Goal: Information Seeking & Learning: Learn about a topic

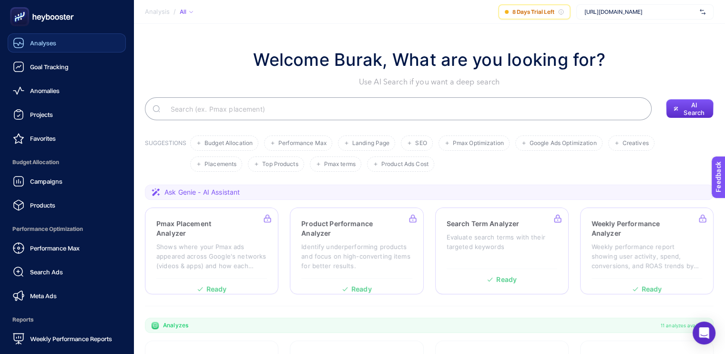
click at [32, 42] on span "Analyses" at bounding box center [43, 43] width 26 height 8
click at [71, 251] on span "Performance Max" at bounding box center [55, 248] width 50 height 8
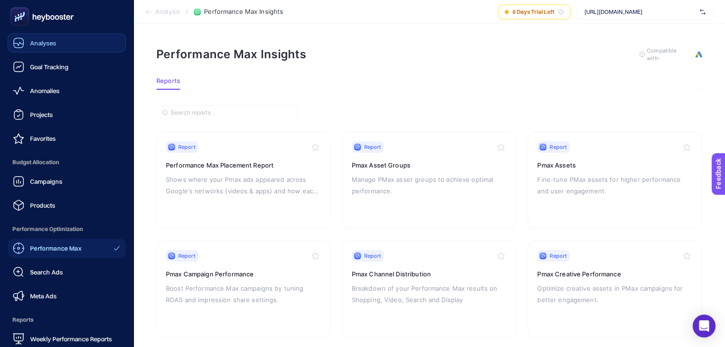
click at [45, 49] on link "Analyses" at bounding box center [67, 42] width 118 height 19
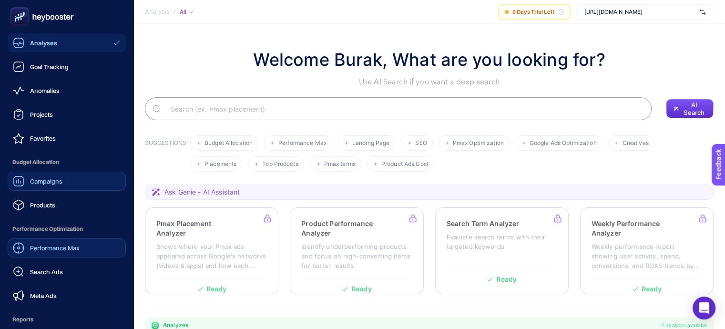
click at [65, 183] on link "Campaigns" at bounding box center [67, 181] width 118 height 19
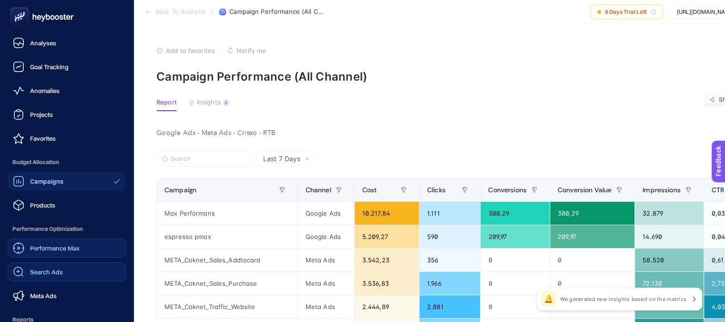
click at [58, 275] on span "Search Ads" at bounding box center [46, 272] width 33 height 8
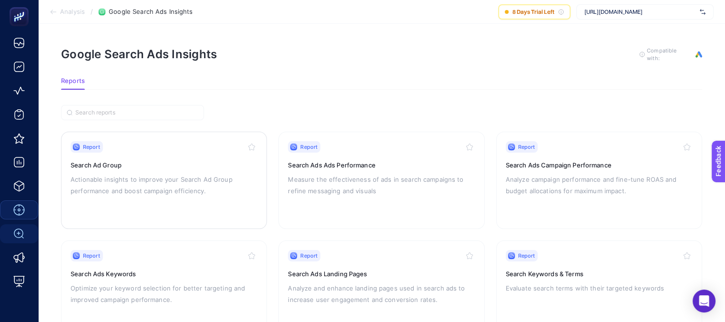
click at [150, 174] on p "Actionable insights to improve your Search Ad Group performance and boost campa…" at bounding box center [164, 185] width 187 height 23
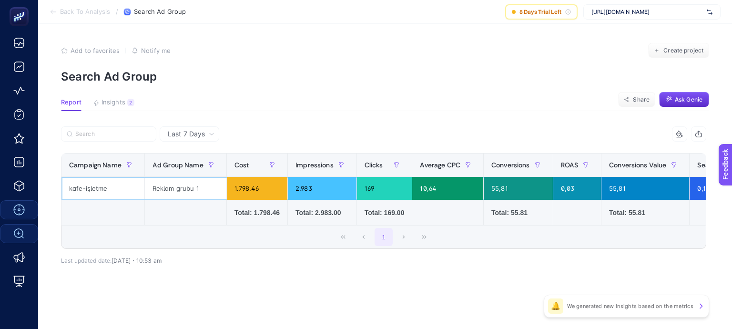
click at [121, 184] on div "kafe-işletme" at bounding box center [102, 188] width 83 height 23
click at [251, 189] on div "1.798,46" at bounding box center [257, 188] width 61 height 23
click at [122, 100] on span "Insights" at bounding box center [114, 103] width 24 height 8
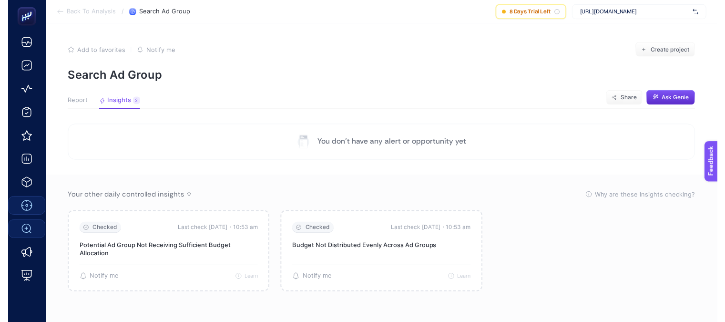
scroll to position [8, 0]
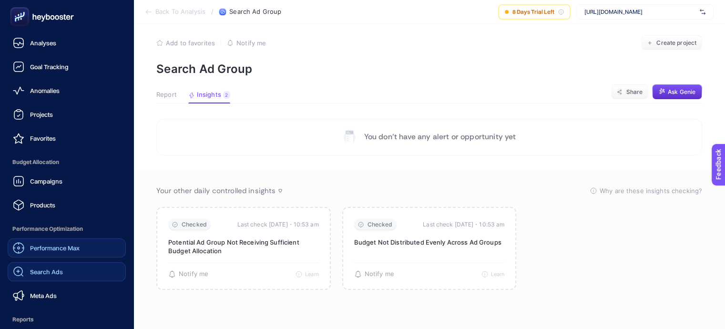
click at [65, 246] on span "Performance Max" at bounding box center [55, 248] width 50 height 8
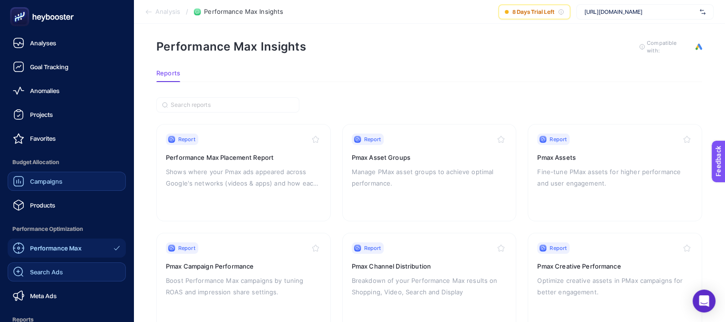
click at [65, 181] on link "Campaigns" at bounding box center [67, 181] width 118 height 19
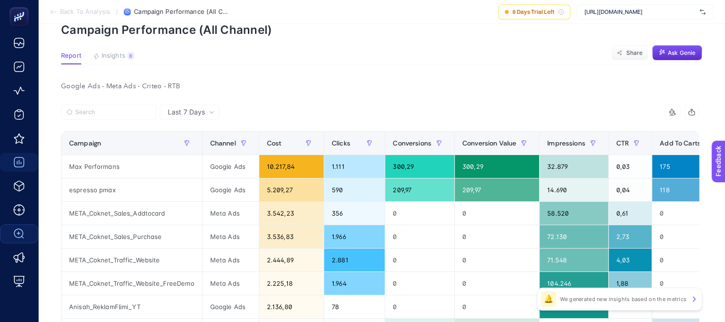
scroll to position [103, 0]
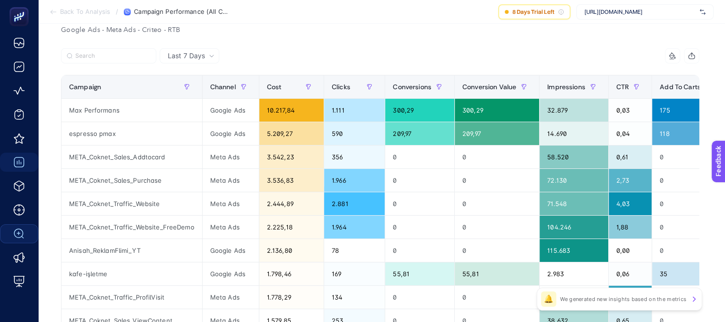
click at [189, 50] on div "Last 7 Days" at bounding box center [190, 55] width 60 height 15
click at [205, 58] on div "Last 7 Days" at bounding box center [191, 55] width 54 height 7
click at [202, 78] on th "Channel" at bounding box center [230, 86] width 57 height 23
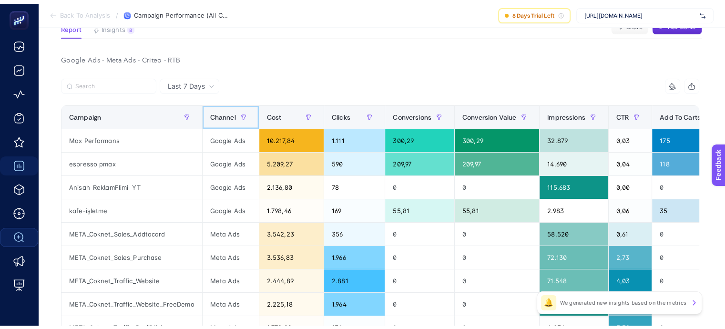
scroll to position [50, 0]
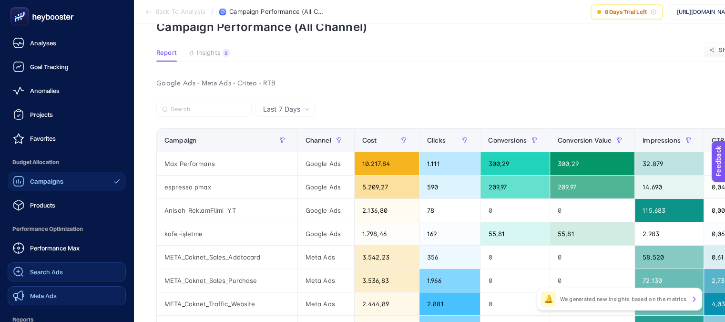
click at [61, 292] on link "Meta Ads" at bounding box center [67, 295] width 118 height 19
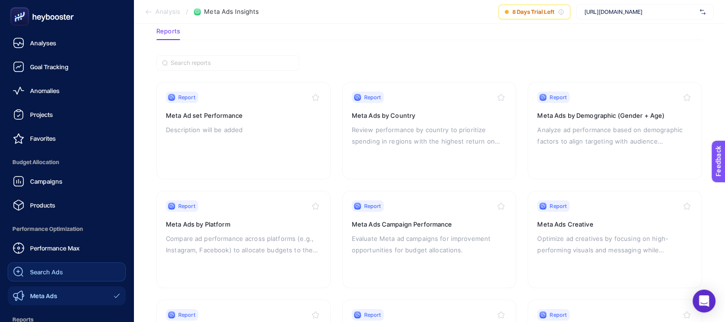
click at [59, 276] on div "Search Ads" at bounding box center [38, 271] width 50 height 11
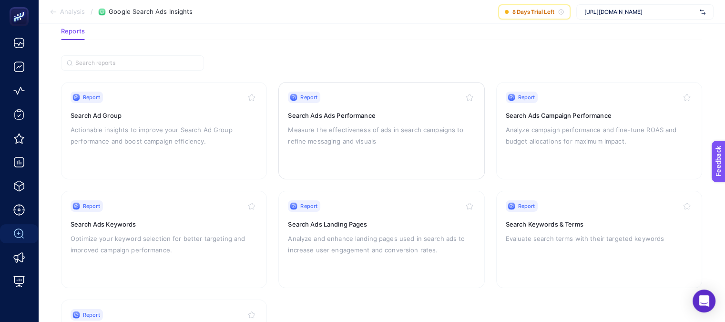
click at [399, 102] on div "Report Search Ads Ads Performance Measure the effectiveness of ads in search ca…" at bounding box center [381, 131] width 187 height 78
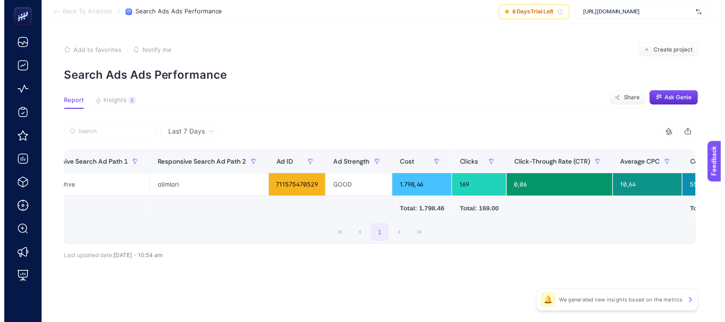
scroll to position [0, 295]
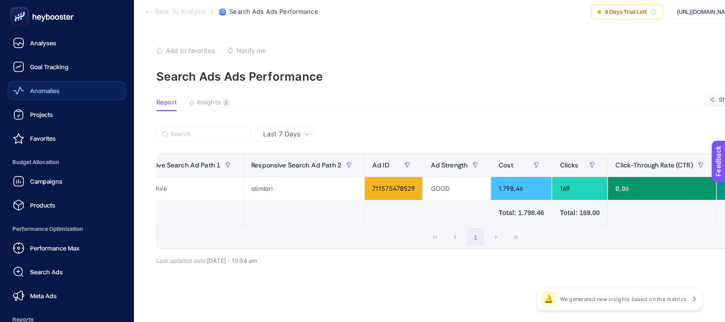
click at [52, 92] on span "Anomalies" at bounding box center [45, 91] width 30 height 8
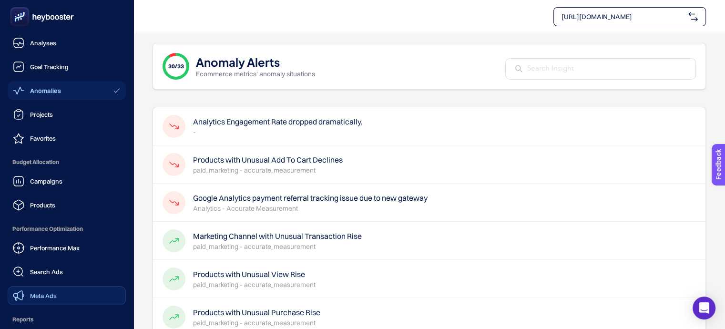
click at [47, 297] on span "Meta Ads" at bounding box center [43, 296] width 27 height 8
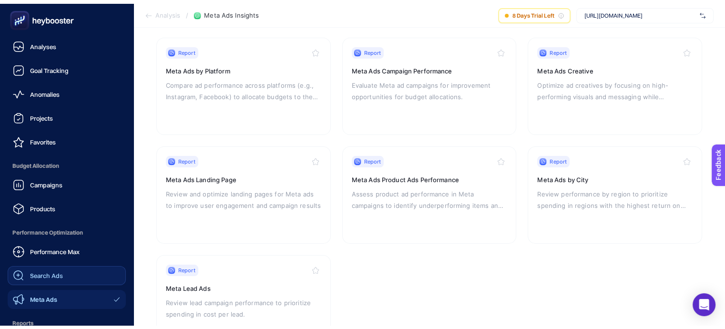
scroll to position [95, 0]
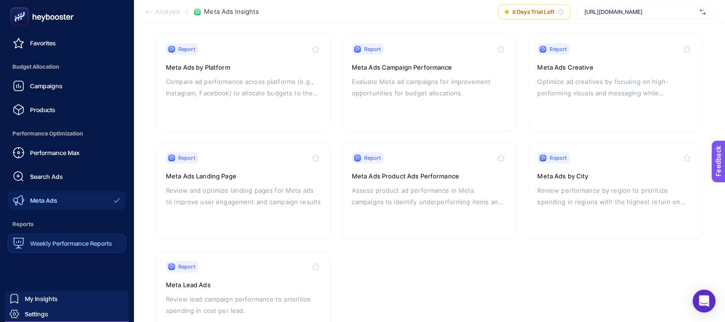
click at [70, 245] on span "Weekly Performance Reports" at bounding box center [71, 243] width 82 height 8
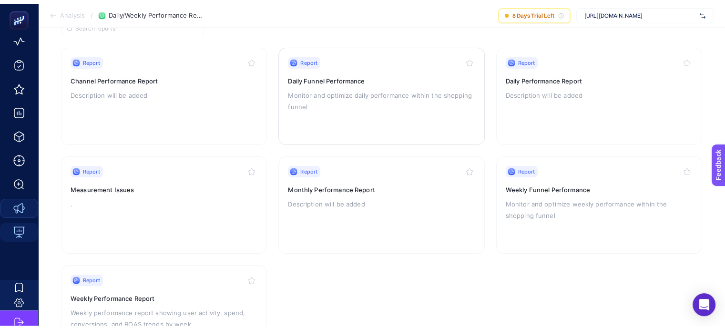
scroll to position [2, 0]
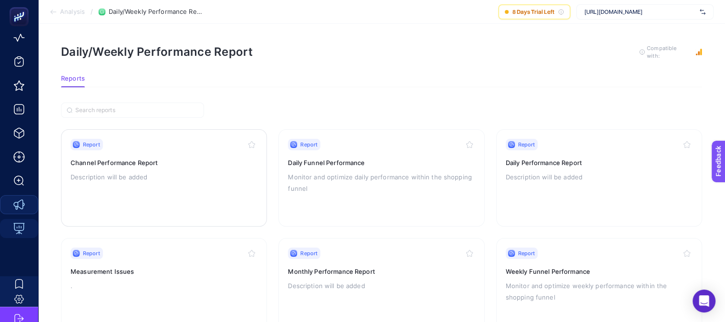
click at [190, 173] on p "Description will be added" at bounding box center [164, 176] width 187 height 11
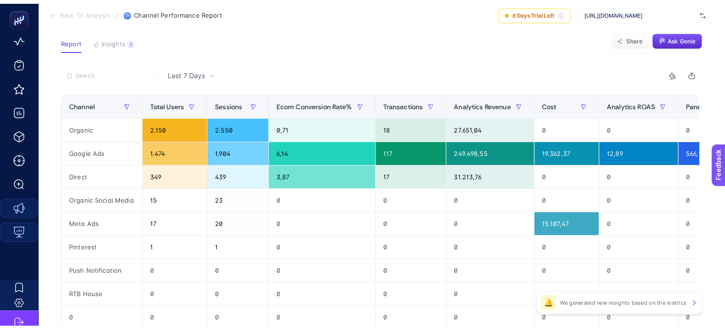
scroll to position [46, 0]
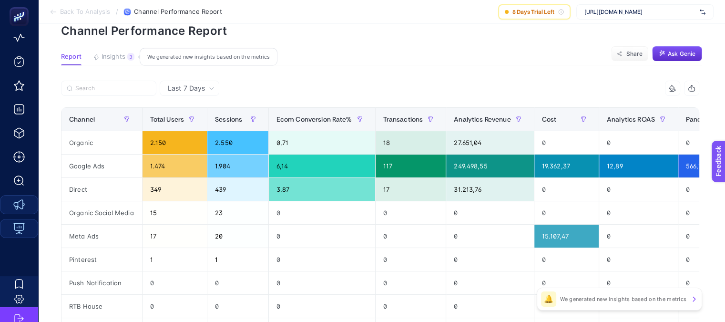
click at [118, 57] on span "Insights" at bounding box center [114, 57] width 24 height 8
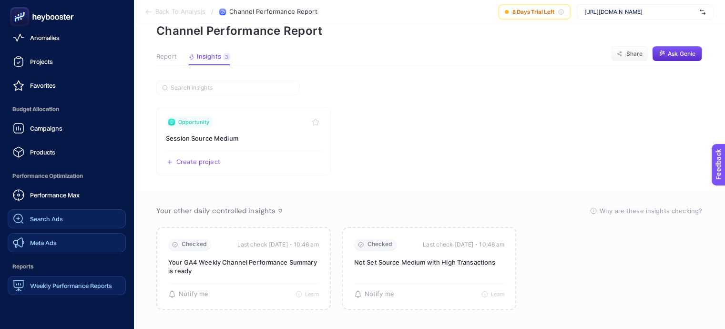
click at [51, 219] on span "Search Ads" at bounding box center [46, 219] width 33 height 8
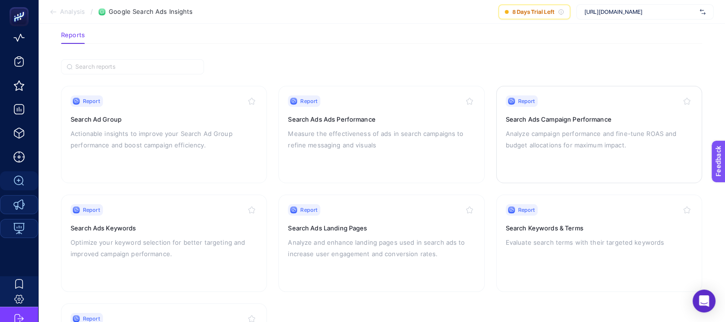
click at [596, 130] on p "Analyze campaign performance and fine-tune ROAS and budget allocations for maxi…" at bounding box center [599, 139] width 187 height 23
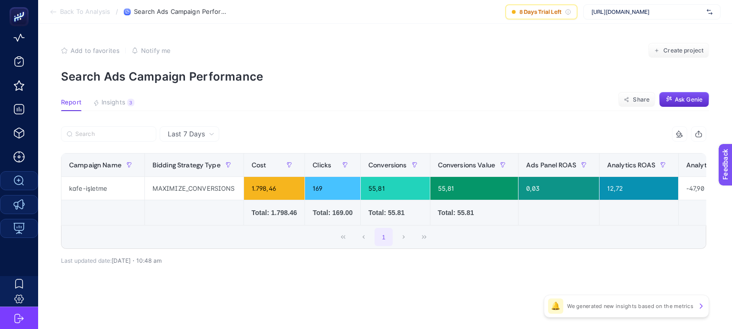
click at [193, 131] on span "Last 7 Days" at bounding box center [186, 134] width 37 height 10
click at [192, 169] on li "Last 30 Days" at bounding box center [190, 171] width 54 height 17
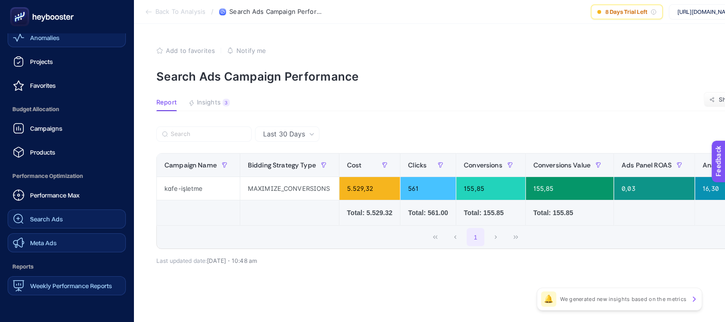
click at [49, 37] on span "Anomalies" at bounding box center [45, 38] width 30 height 8
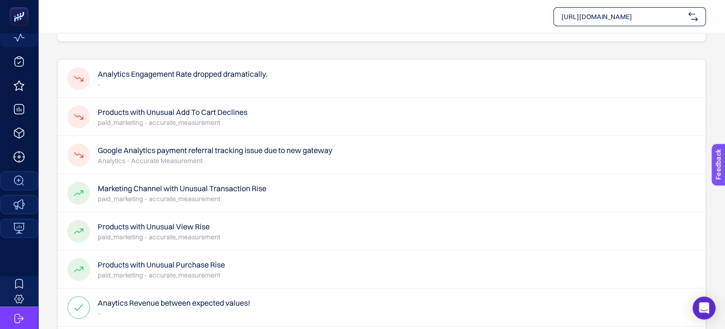
scroll to position [48, 0]
click at [214, 150] on h4 "Google Analytics payment referral tracking issue due to new gateway" at bounding box center [215, 149] width 235 height 11
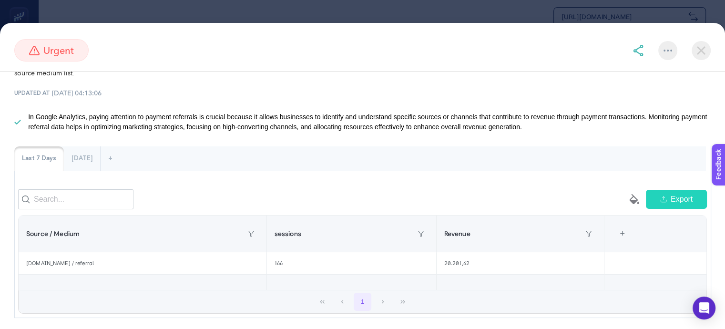
scroll to position [0, 0]
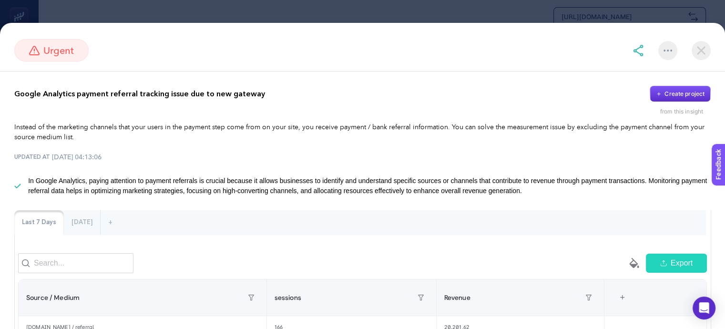
click at [698, 48] on img at bounding box center [701, 50] width 19 height 19
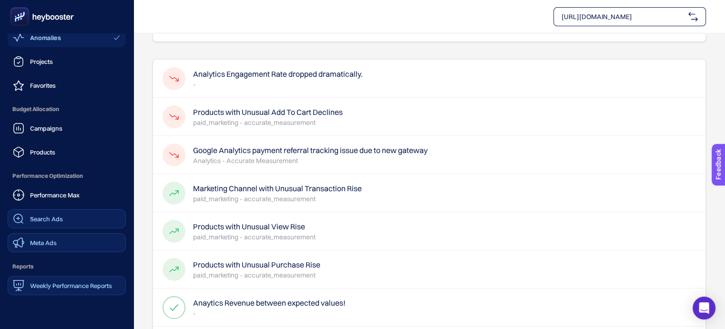
click at [60, 240] on link "Meta Ads" at bounding box center [67, 242] width 118 height 19
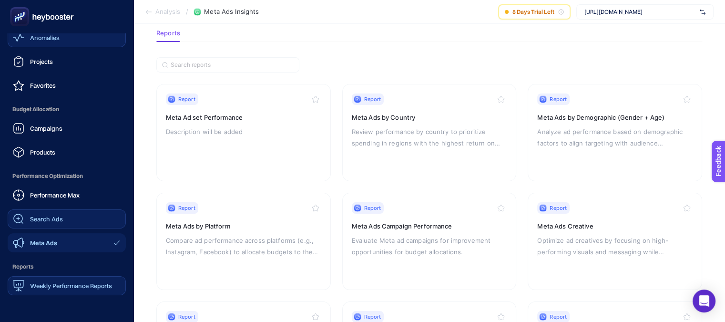
click at [58, 219] on span "Search Ads" at bounding box center [46, 219] width 33 height 8
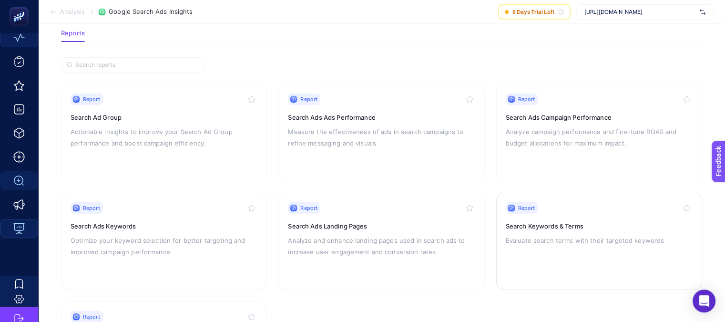
click at [540, 263] on div "Report Search Keywords & Terms Evaluate search terms with their targeted keywor…" at bounding box center [599, 241] width 187 height 78
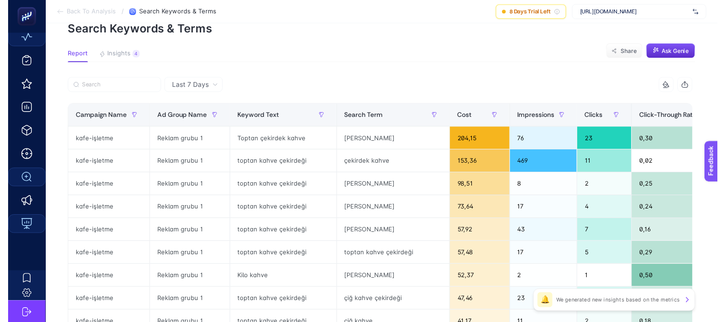
scroll to position [95, 0]
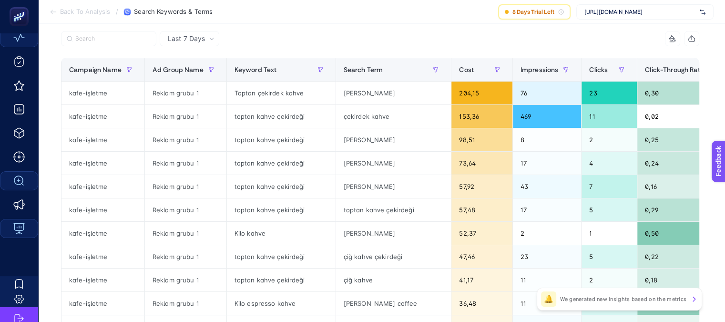
click at [183, 39] on span "Last 7 Days" at bounding box center [186, 39] width 37 height 10
click at [193, 76] on li "Last 30 Days" at bounding box center [190, 75] width 54 height 17
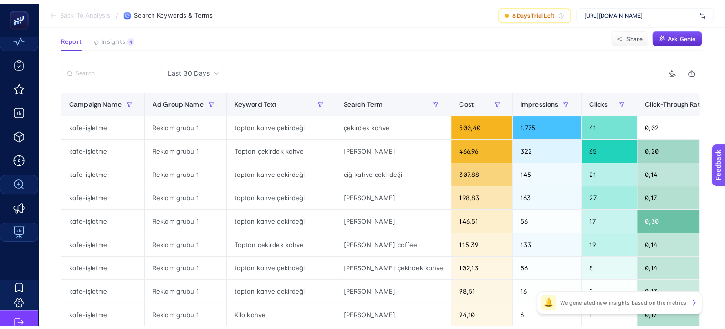
scroll to position [48, 0]
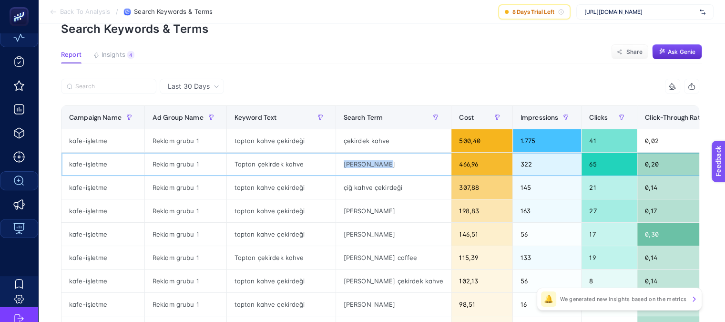
drag, startPoint x: 339, startPoint y: 164, endPoint x: 383, endPoint y: 163, distance: 44.3
click at [383, 163] on div "[PERSON_NAME]" at bounding box center [393, 164] width 115 height 23
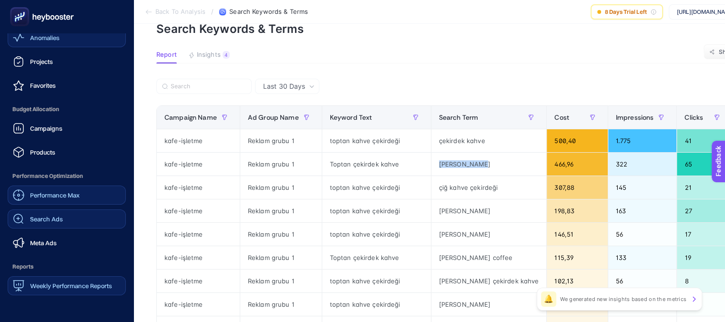
click at [59, 197] on span "Performance Max" at bounding box center [55, 195] width 50 height 8
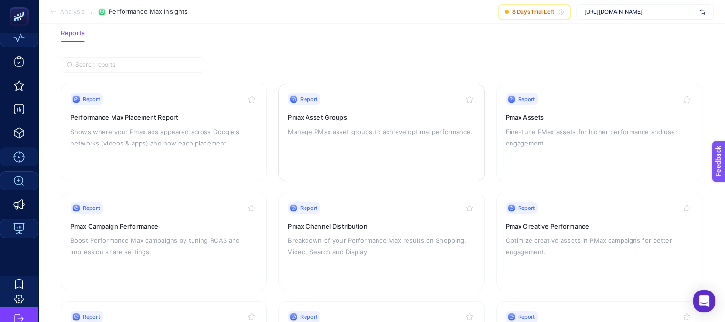
click at [404, 134] on p "Manage PMax asset groups to achieve optimal performance." at bounding box center [381, 131] width 187 height 11
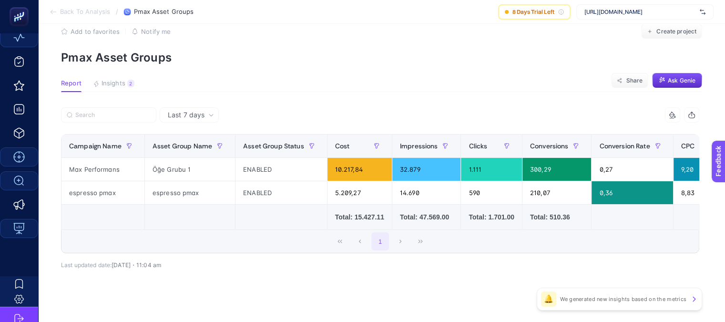
scroll to position [30, 0]
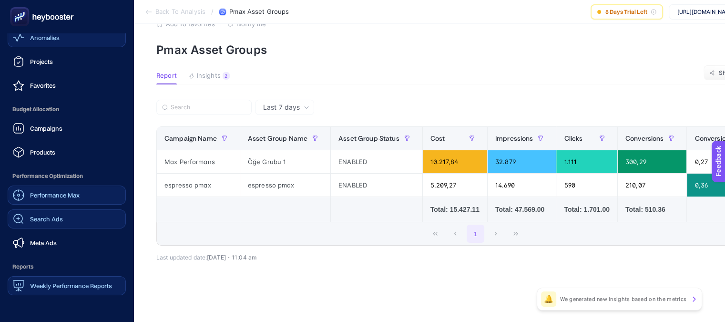
click at [53, 198] on span "Performance Max" at bounding box center [55, 195] width 50 height 8
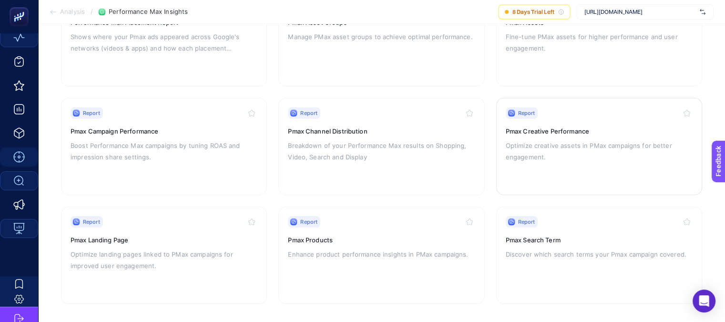
scroll to position [145, 0]
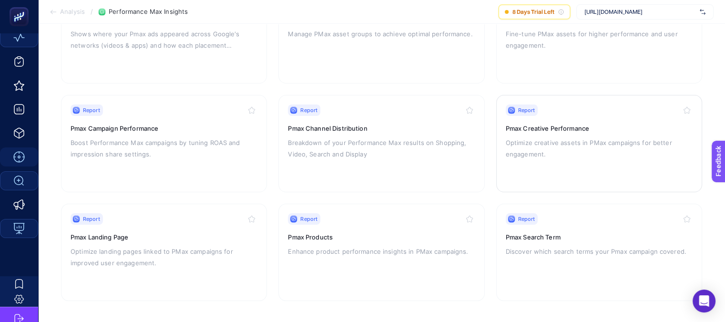
click at [578, 128] on h3 "Pmax Creative Performance" at bounding box center [599, 128] width 187 height 10
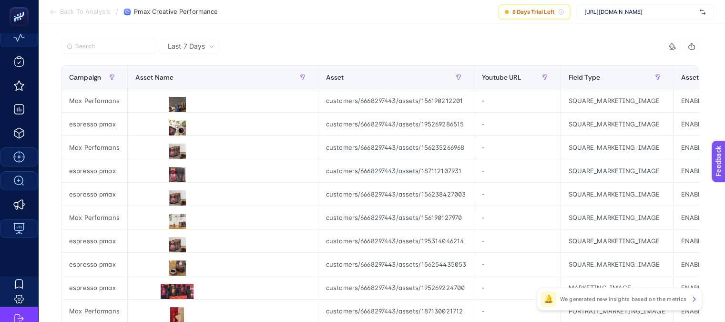
scroll to position [48, 0]
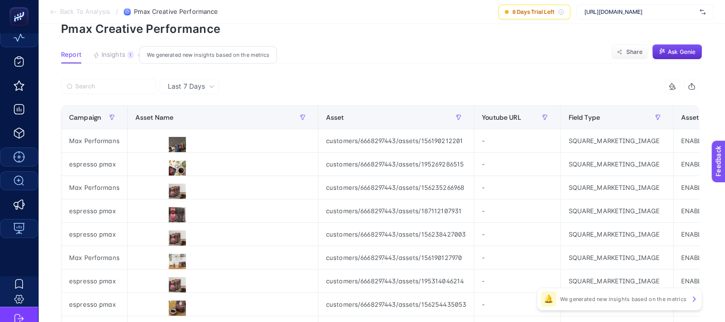
click at [114, 53] on span "Insights" at bounding box center [114, 55] width 24 height 8
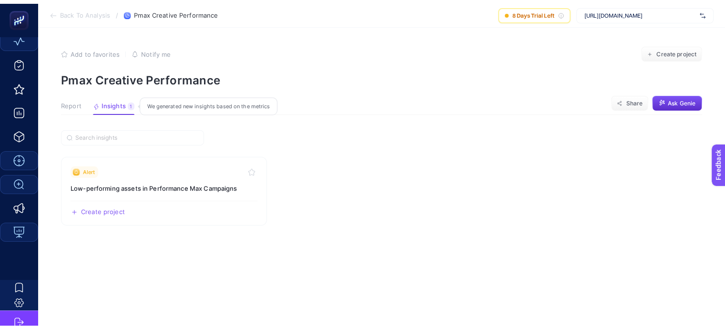
scroll to position [0, 0]
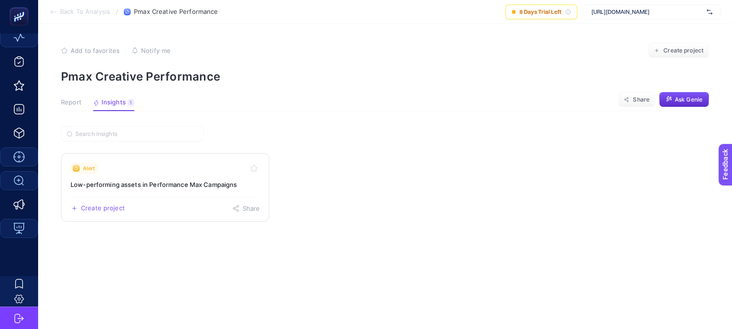
click at [185, 191] on link "Alert Low-performing assets in Performance Max Campaigns Create project Share" at bounding box center [165, 187] width 208 height 69
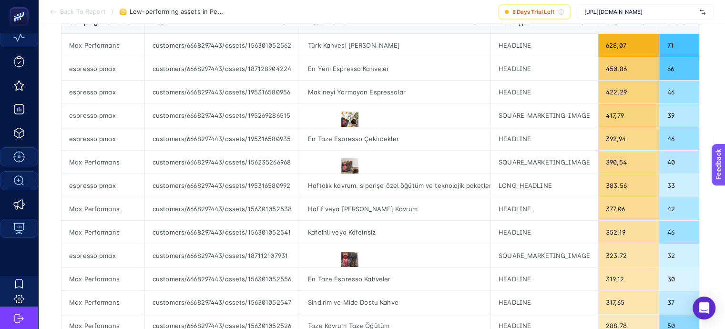
scroll to position [334, 0]
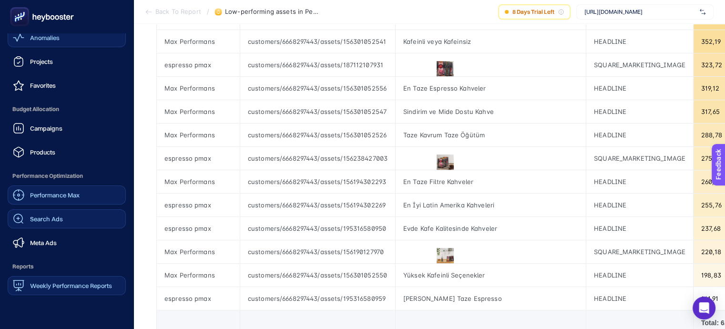
click at [40, 197] on span "Performance Max" at bounding box center [55, 195] width 50 height 8
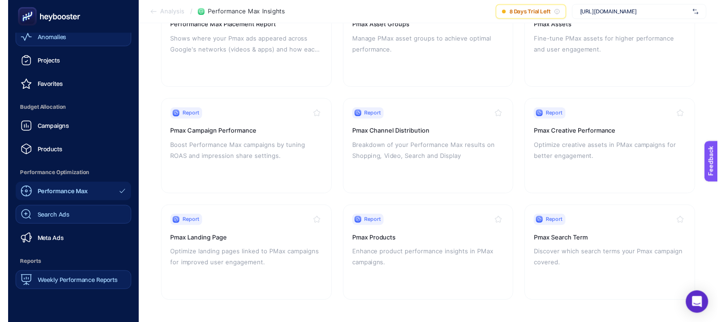
scroll to position [145, 0]
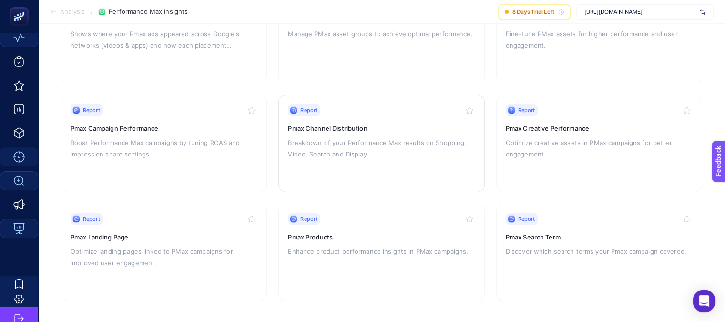
click at [351, 160] on div "Report Pmax Channel Distribution Breakdown of your Performance Max results on S…" at bounding box center [381, 143] width 187 height 78
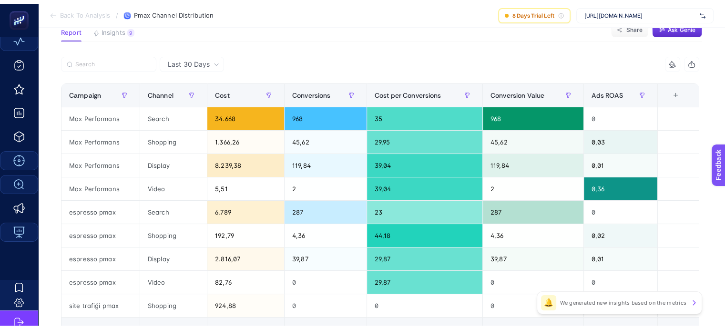
scroll to position [95, 0]
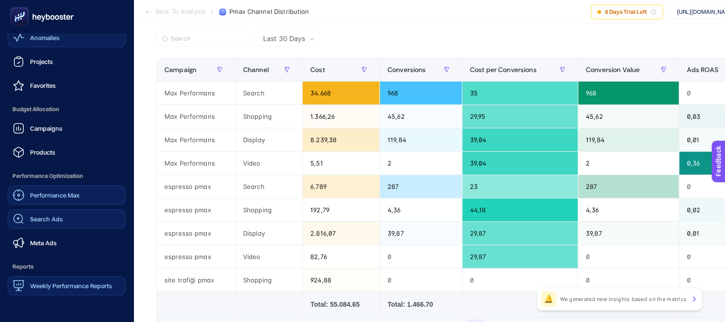
click at [39, 197] on span "Performance Max" at bounding box center [55, 195] width 50 height 8
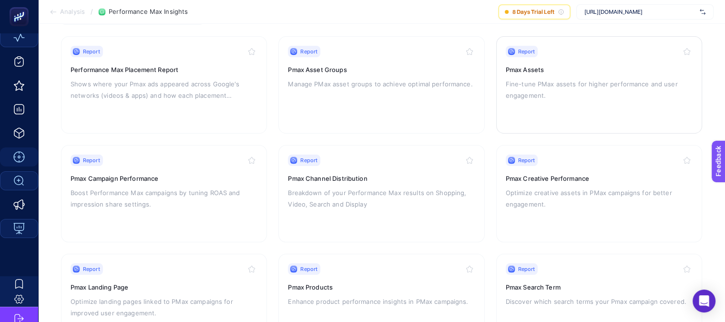
click at [612, 89] on p "Fine-tune PMax assets for higher performance and user engagement." at bounding box center [599, 89] width 187 height 23
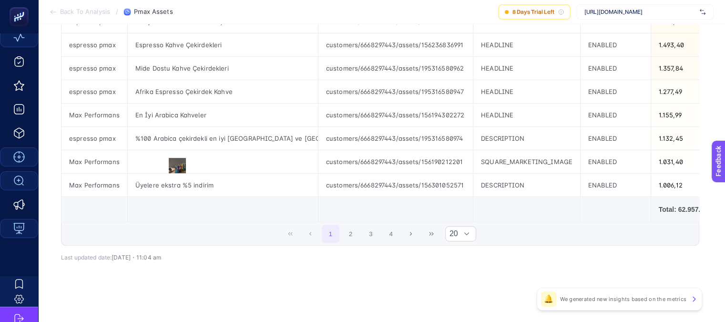
scroll to position [448, 0]
click at [94, 11] on span "Back To Analysis" at bounding box center [85, 12] width 50 height 8
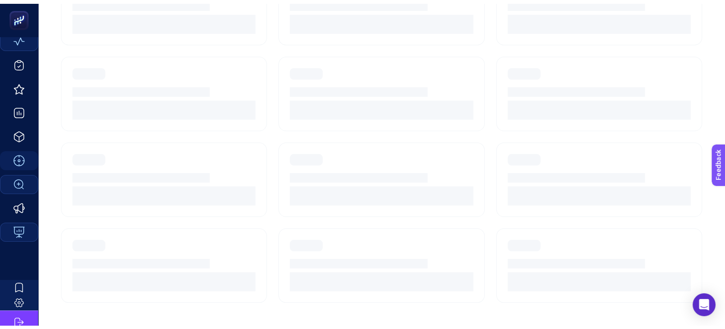
scroll to position [95, 0]
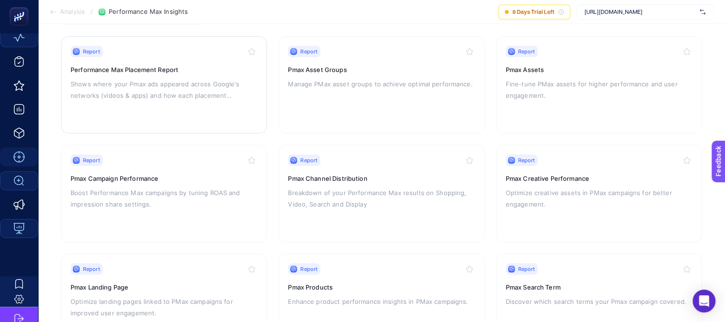
click at [138, 55] on div "Report" at bounding box center [164, 51] width 187 height 11
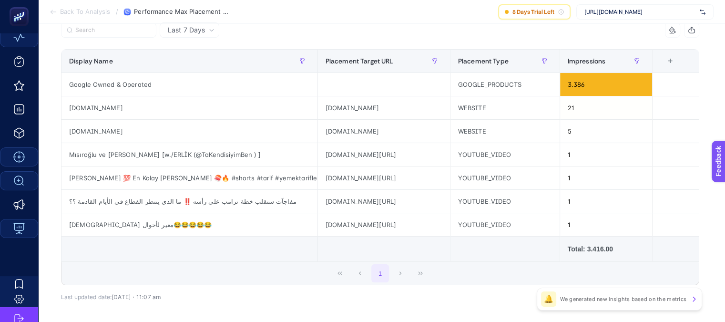
scroll to position [47, 0]
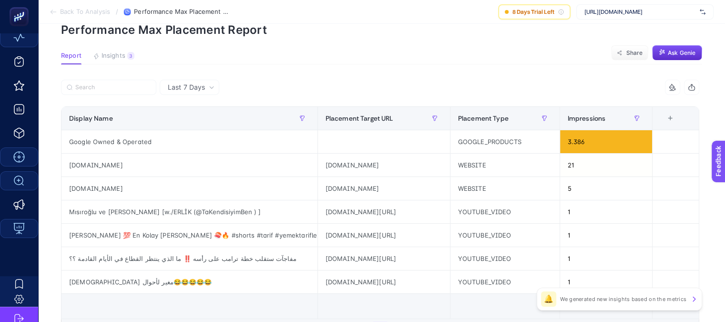
click at [181, 81] on div "Last 7 Days" at bounding box center [190, 87] width 60 height 15
click at [185, 121] on li "Last 30 Days" at bounding box center [190, 124] width 54 height 17
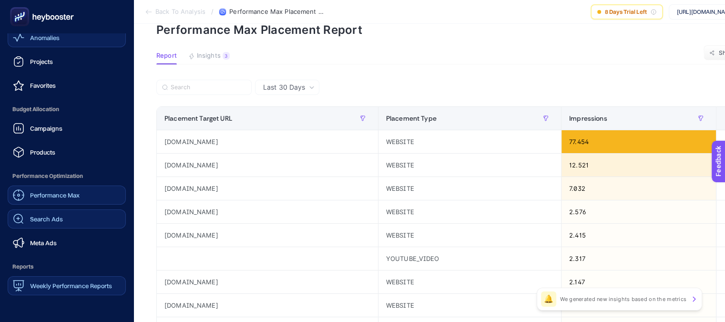
click at [48, 219] on span "Search Ads" at bounding box center [46, 219] width 33 height 8
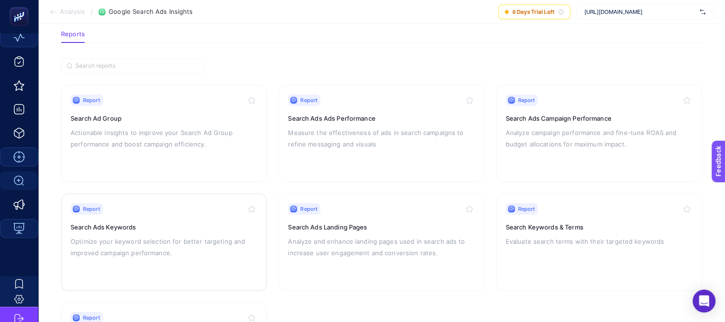
click at [196, 222] on h3 "Search Ads Keywords" at bounding box center [164, 227] width 187 height 10
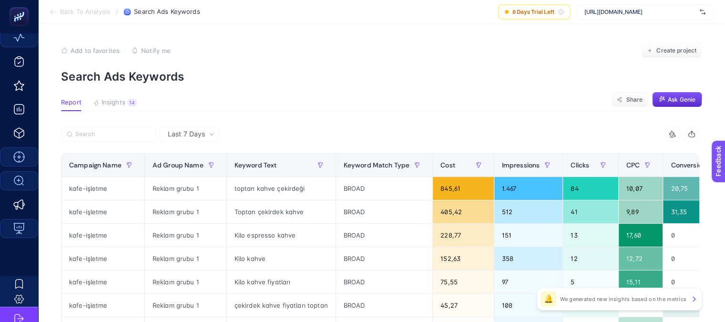
scroll to position [48, 0]
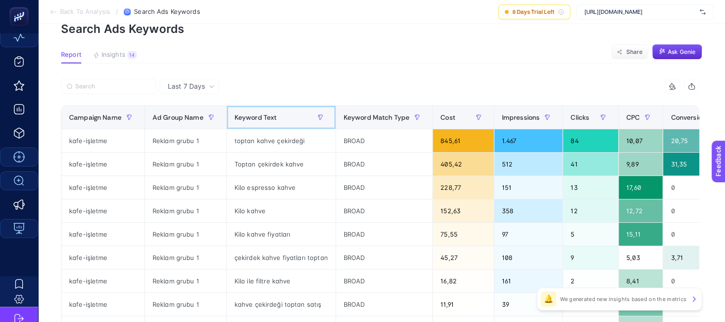
click at [282, 122] on div "Keyword Text" at bounding box center [281, 117] width 93 height 15
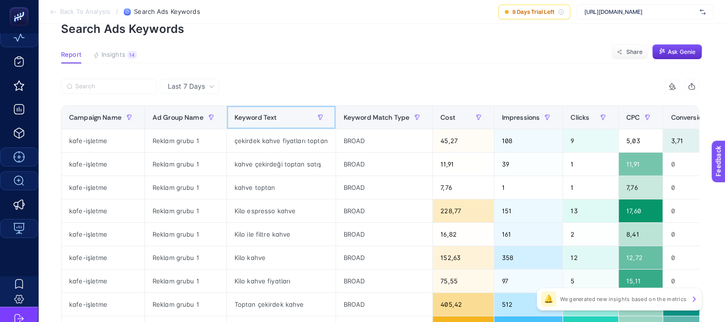
click at [282, 122] on div "Keyword Text" at bounding box center [281, 117] width 93 height 15
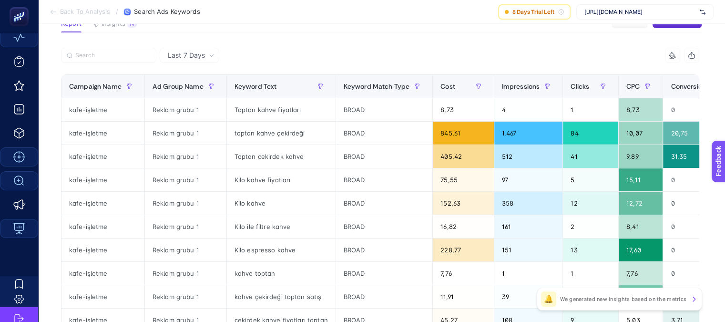
scroll to position [95, 0]
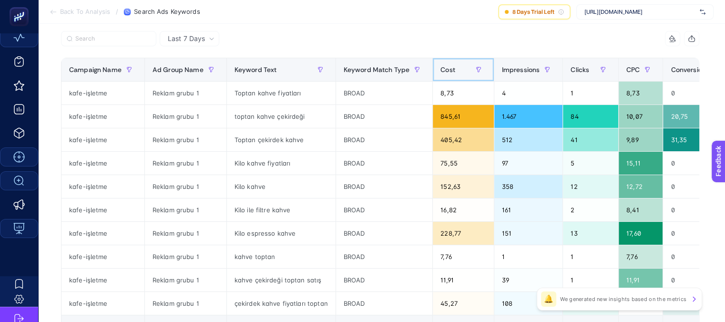
click at [448, 75] on div "Cost" at bounding box center [462, 69] width 45 height 15
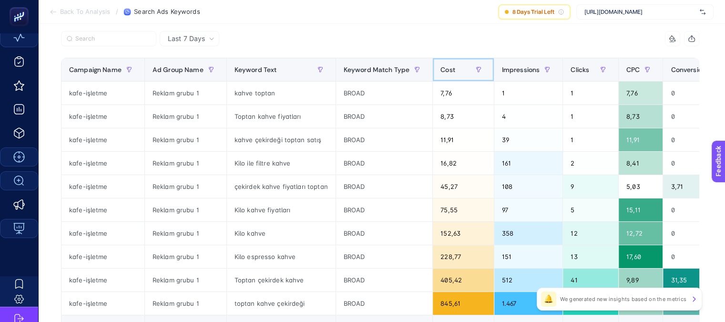
click at [448, 75] on div "Cost" at bounding box center [462, 69] width 45 height 15
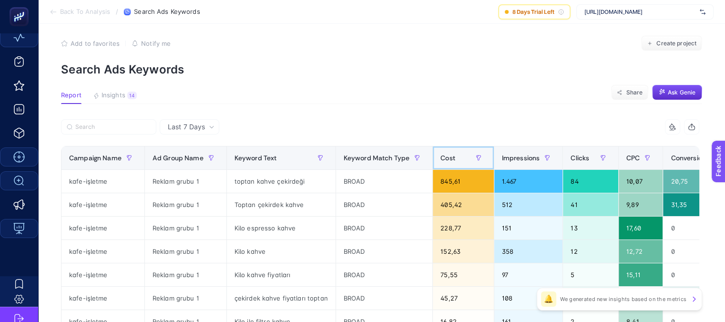
scroll to position [0, 0]
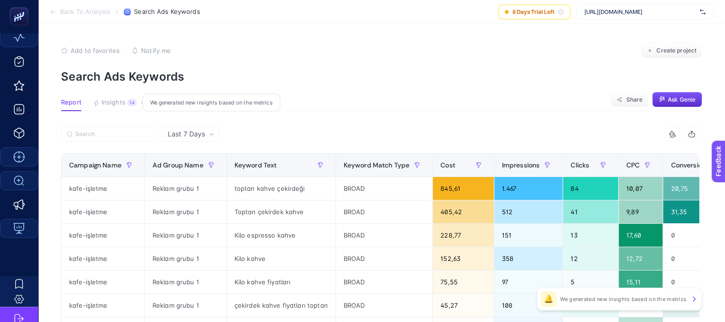
click at [117, 102] on span "Insights" at bounding box center [114, 103] width 24 height 8
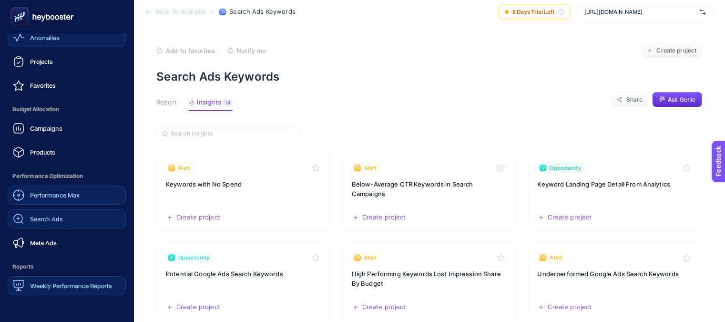
click at [38, 222] on span "Search Ads" at bounding box center [46, 219] width 33 height 8
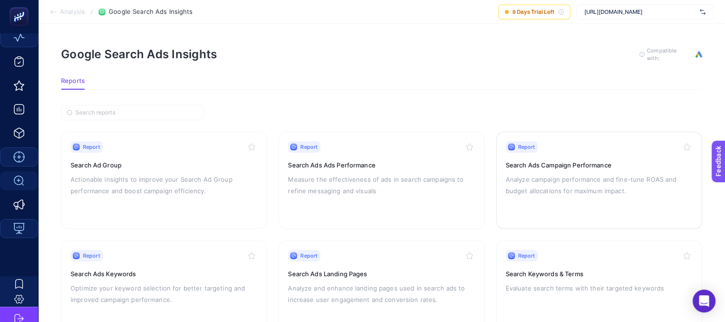
click at [591, 169] on div "Report Search Ads Campaign Performance Analyze campaign performance and fine-tu…" at bounding box center [599, 180] width 187 height 78
click at [326, 177] on p "Measure the effectiveness of ads in search campaigns to refine messaging and vi…" at bounding box center [381, 185] width 187 height 23
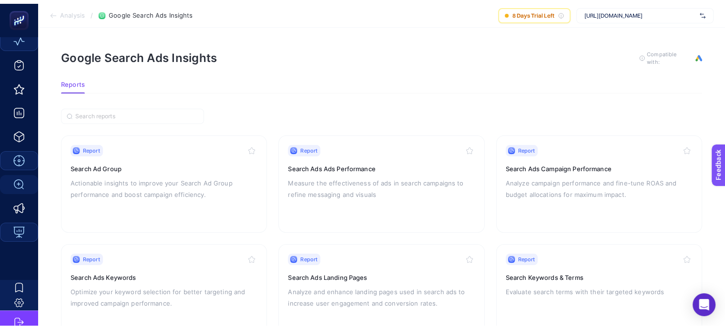
scroll to position [48, 0]
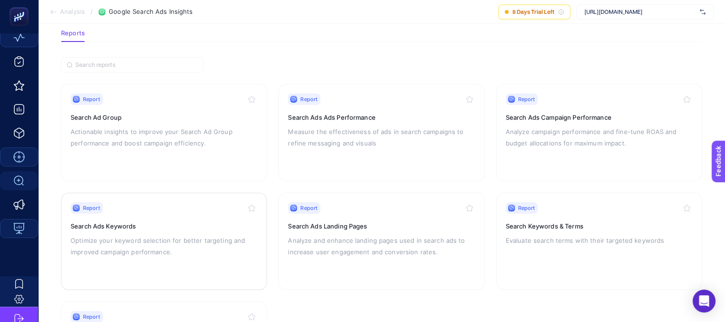
click at [223, 217] on div "Report Search Ads Keywords Optimize your keyword selection for better targeting…" at bounding box center [164, 241] width 187 height 78
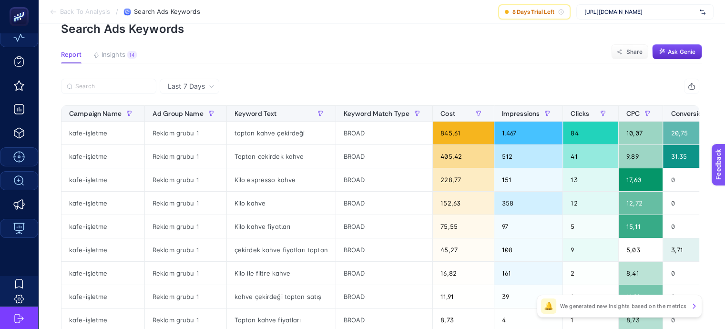
click at [183, 91] on span "Last 7 Days" at bounding box center [186, 87] width 37 height 10
click at [188, 91] on span "Last 7 Days" at bounding box center [186, 87] width 37 height 10
click at [205, 121] on div at bounding box center [211, 113] width 15 height 15
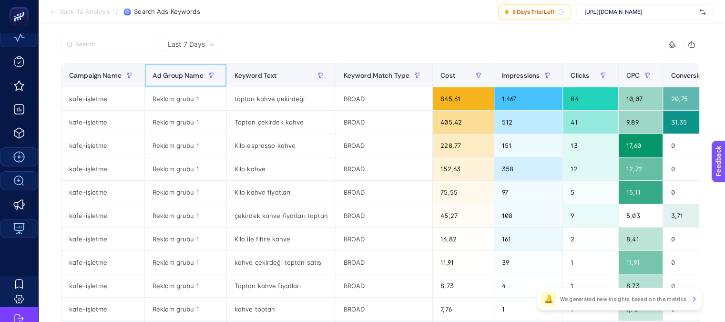
scroll to position [95, 0]
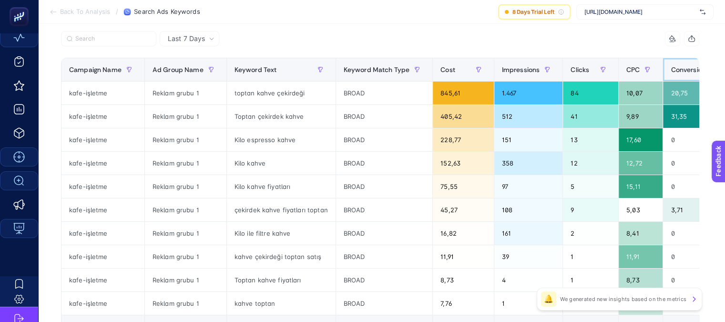
click at [688, 70] on span "Conversions" at bounding box center [690, 70] width 39 height 8
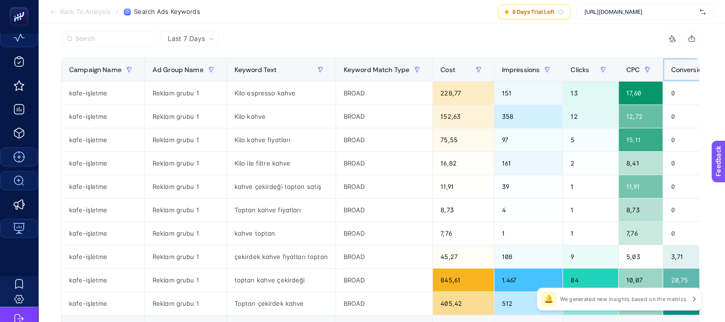
click at [688, 70] on span "Conversions" at bounding box center [690, 70] width 39 height 8
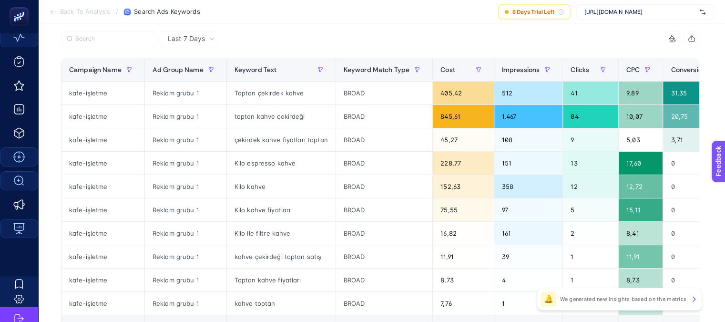
click at [188, 38] on span "Last 7 Days" at bounding box center [186, 39] width 37 height 10
click at [196, 74] on li "Last 30 Days" at bounding box center [190, 75] width 54 height 17
click at [0, 0] on span "Conversions" at bounding box center [0, 0] width 0 height 0
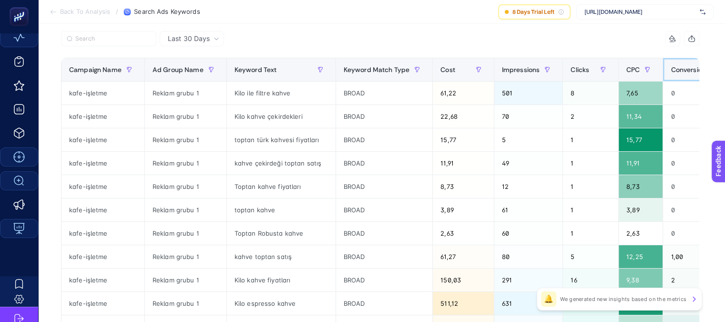
click at [684, 67] on span "Conversions" at bounding box center [690, 70] width 39 height 8
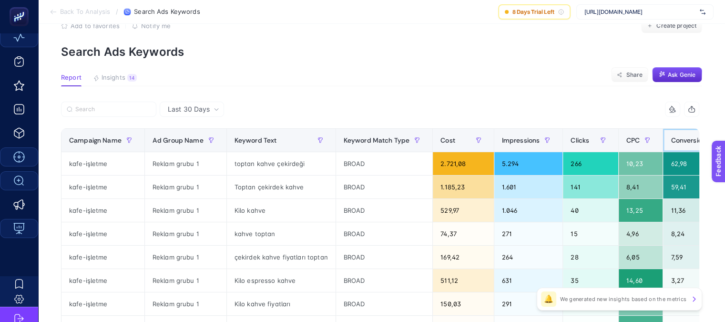
scroll to position [0, 4]
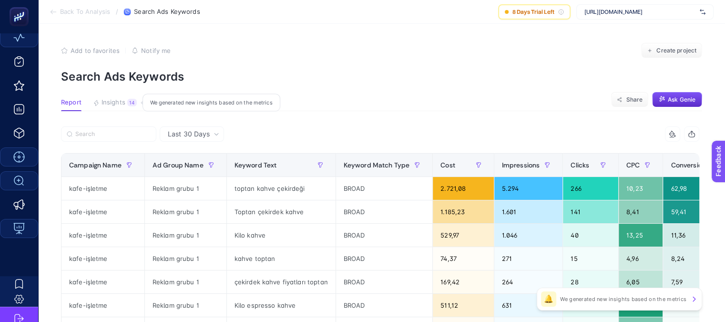
click at [119, 105] on span "Insights" at bounding box center [114, 103] width 24 height 8
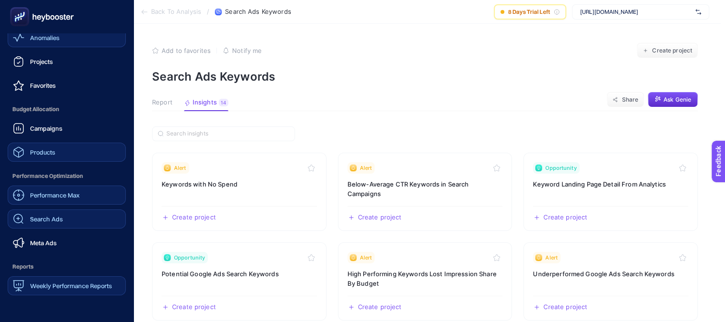
click at [52, 152] on span "Products" at bounding box center [42, 152] width 25 height 8
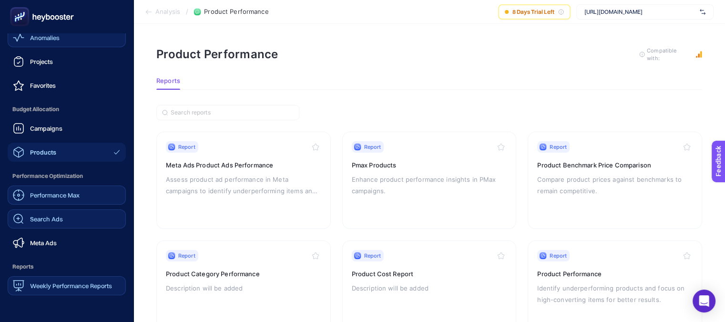
click at [52, 41] on span "Anomalies" at bounding box center [45, 38] width 30 height 8
